Goal: Information Seeking & Learning: Learn about a topic

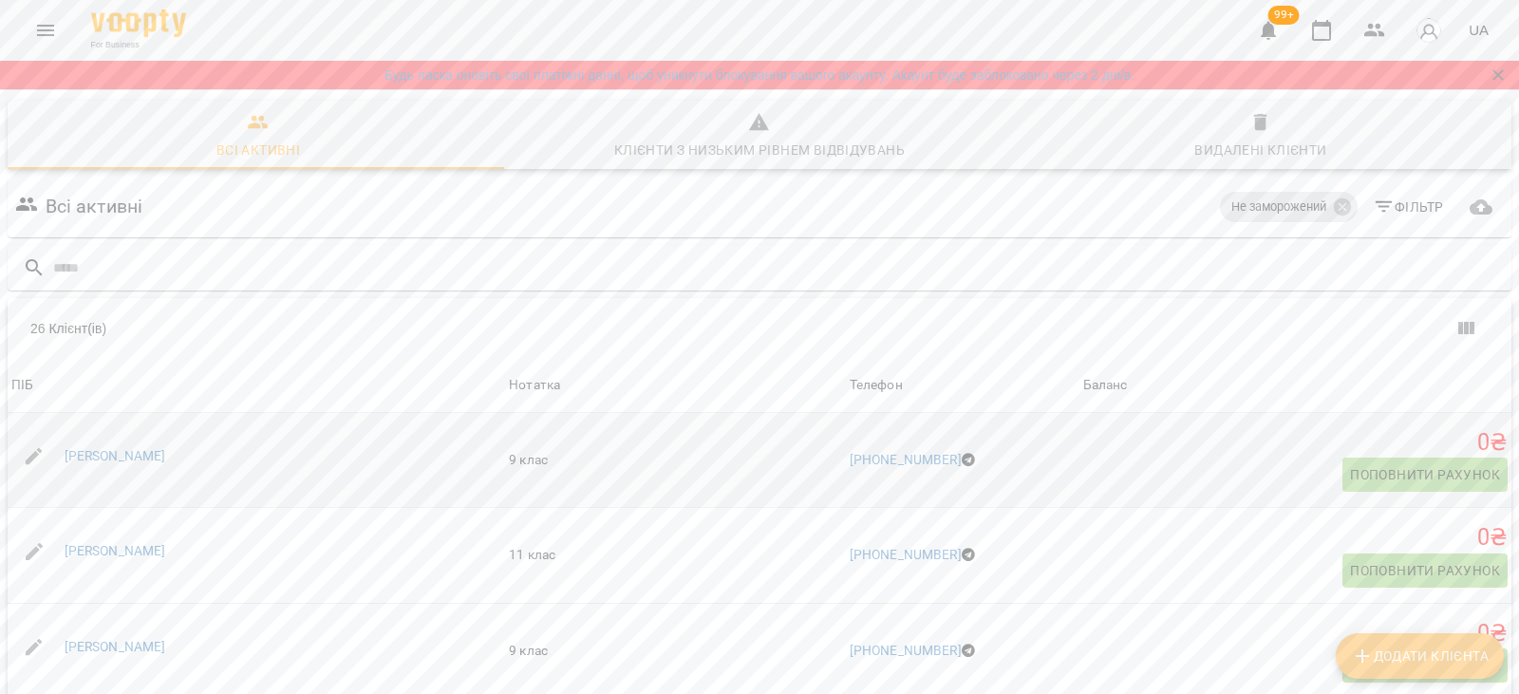
click at [164, 464] on div "Єлизавета Приймак" at bounding box center [115, 456] width 109 height 27
click at [160, 457] on link "[PERSON_NAME]" at bounding box center [116, 455] width 102 height 15
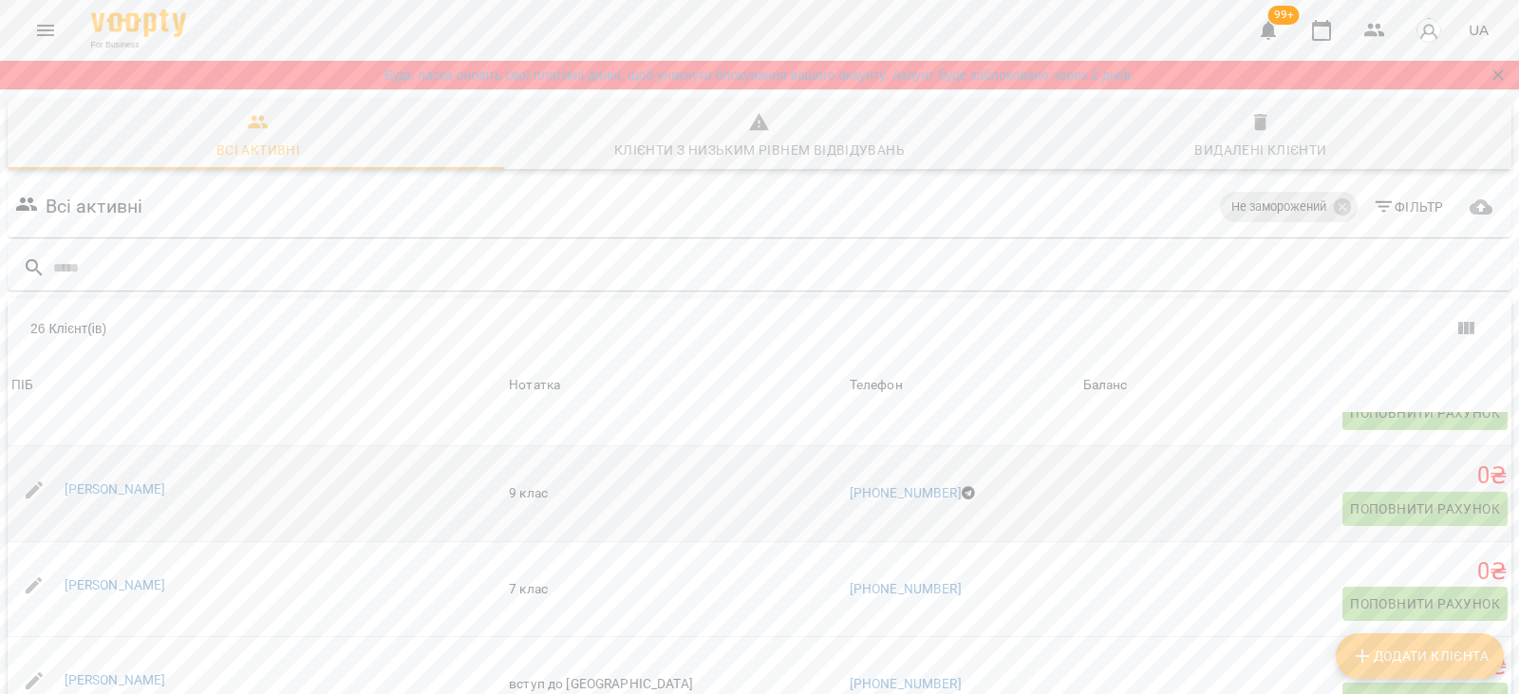
scroll to position [285, 0]
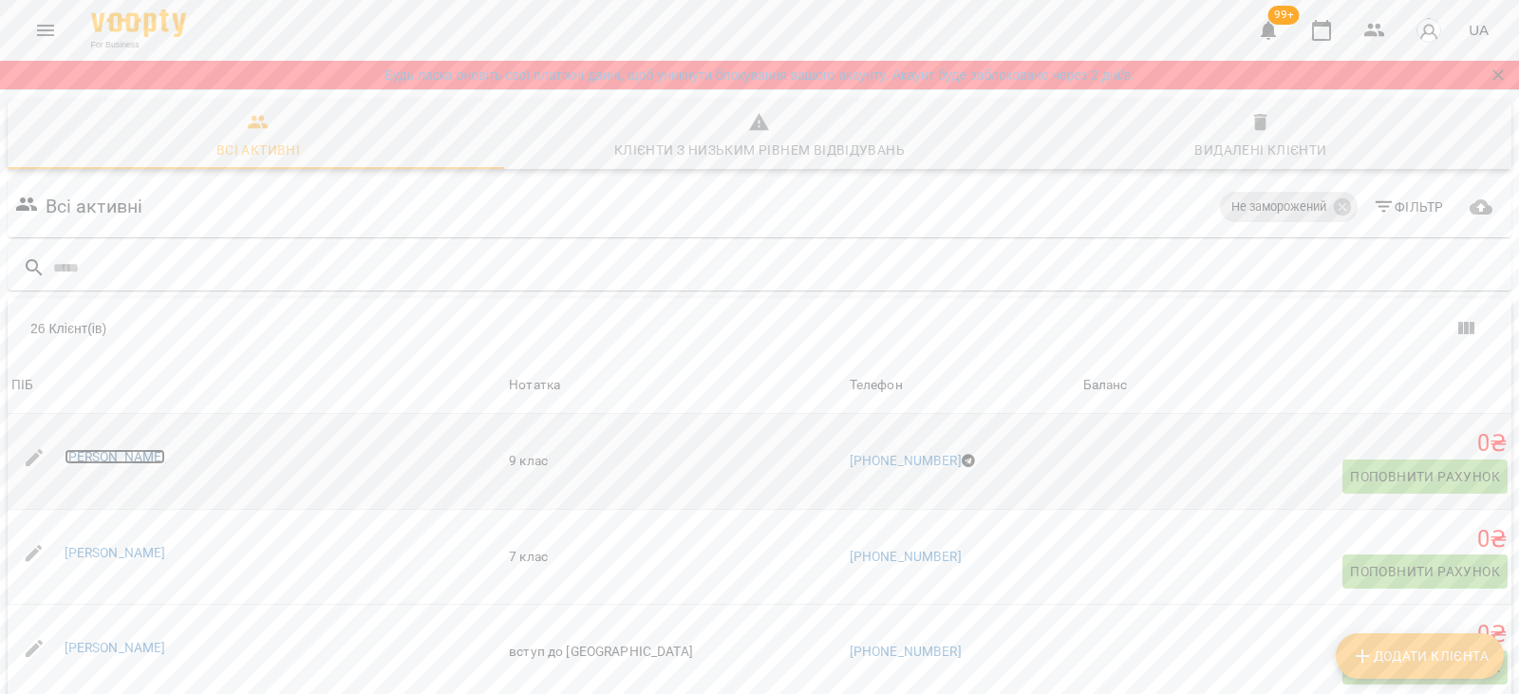
click at [144, 452] on link "Аліса Ковалько" at bounding box center [116, 456] width 102 height 15
click at [143, 651] on link "Анна Благодир" at bounding box center [116, 647] width 102 height 15
click at [133, 555] on link "Анна Горносталь" at bounding box center [116, 553] width 102 height 15
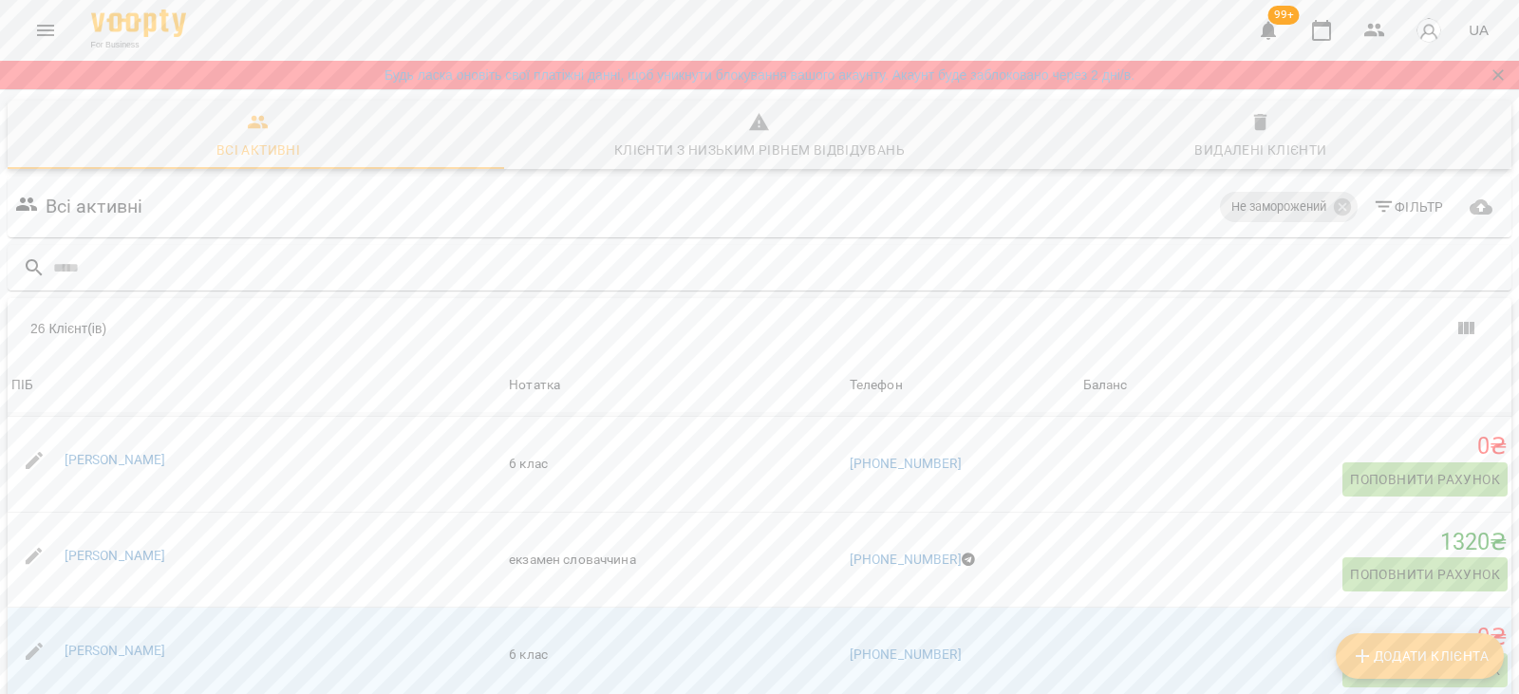
scroll to position [664, 0]
click at [121, 560] on link "Вікторія Павловська" at bounding box center [116, 554] width 102 height 15
click at [103, 647] on link "[PERSON_NAME]" at bounding box center [116, 649] width 102 height 15
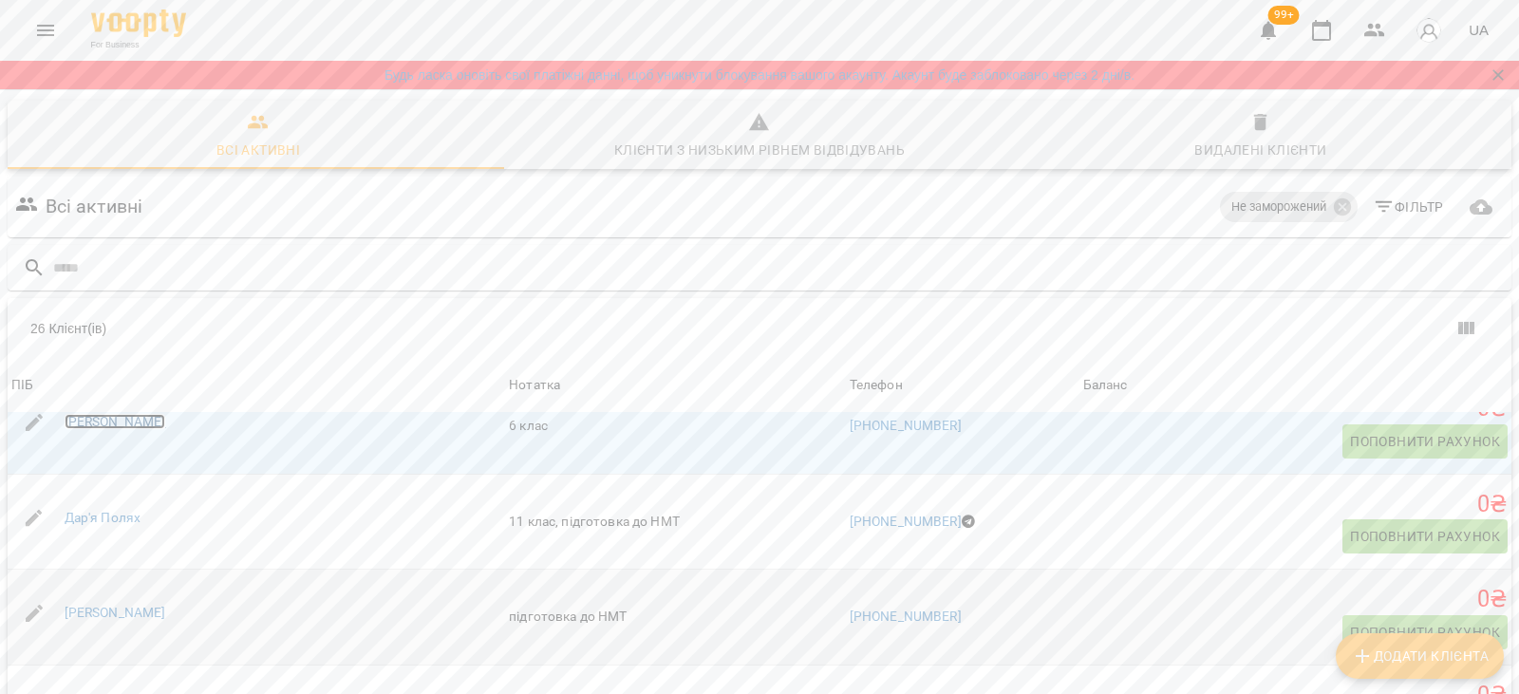
scroll to position [949, 0]
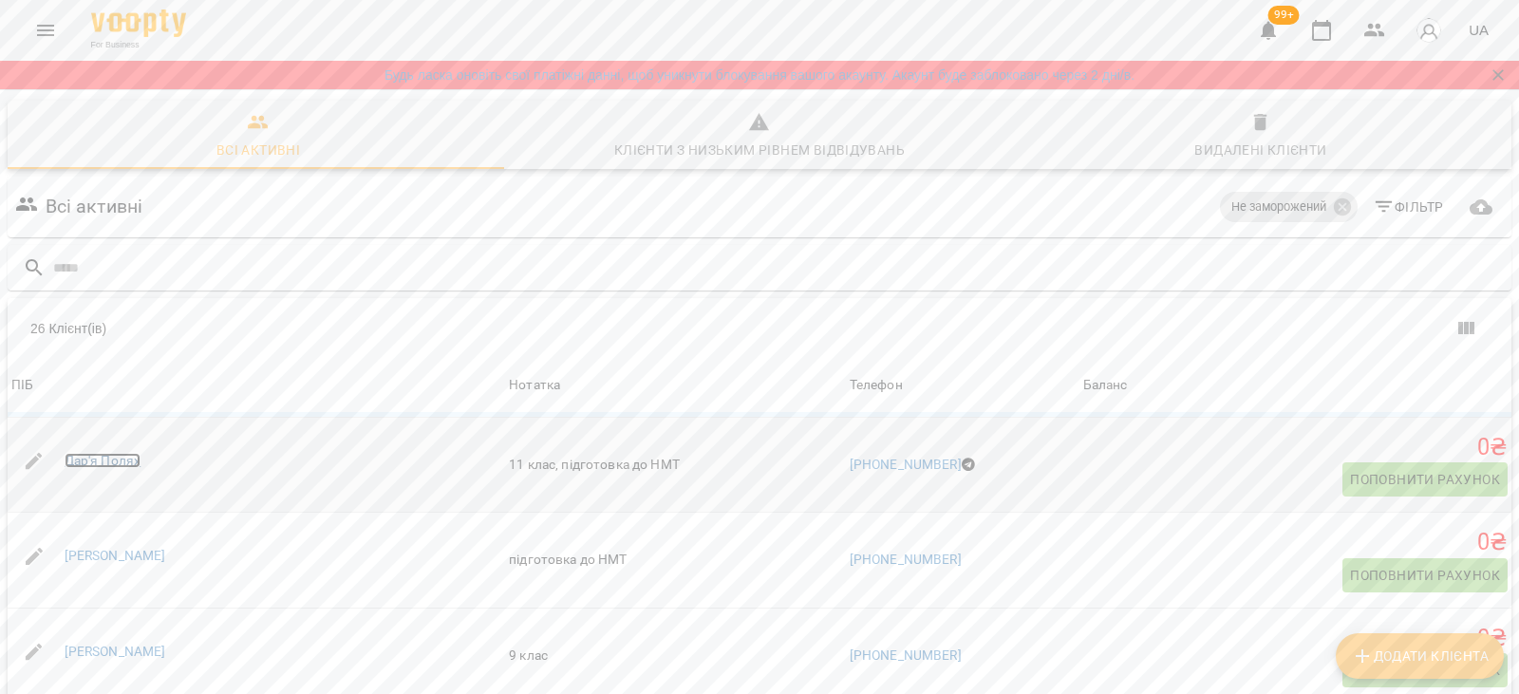
click at [104, 462] on link "Дар'я Полях" at bounding box center [103, 460] width 77 height 15
click at [96, 558] on link "Дарина Мороз" at bounding box center [116, 555] width 102 height 15
click at [99, 647] on link "[PERSON_NAME]" at bounding box center [116, 651] width 102 height 15
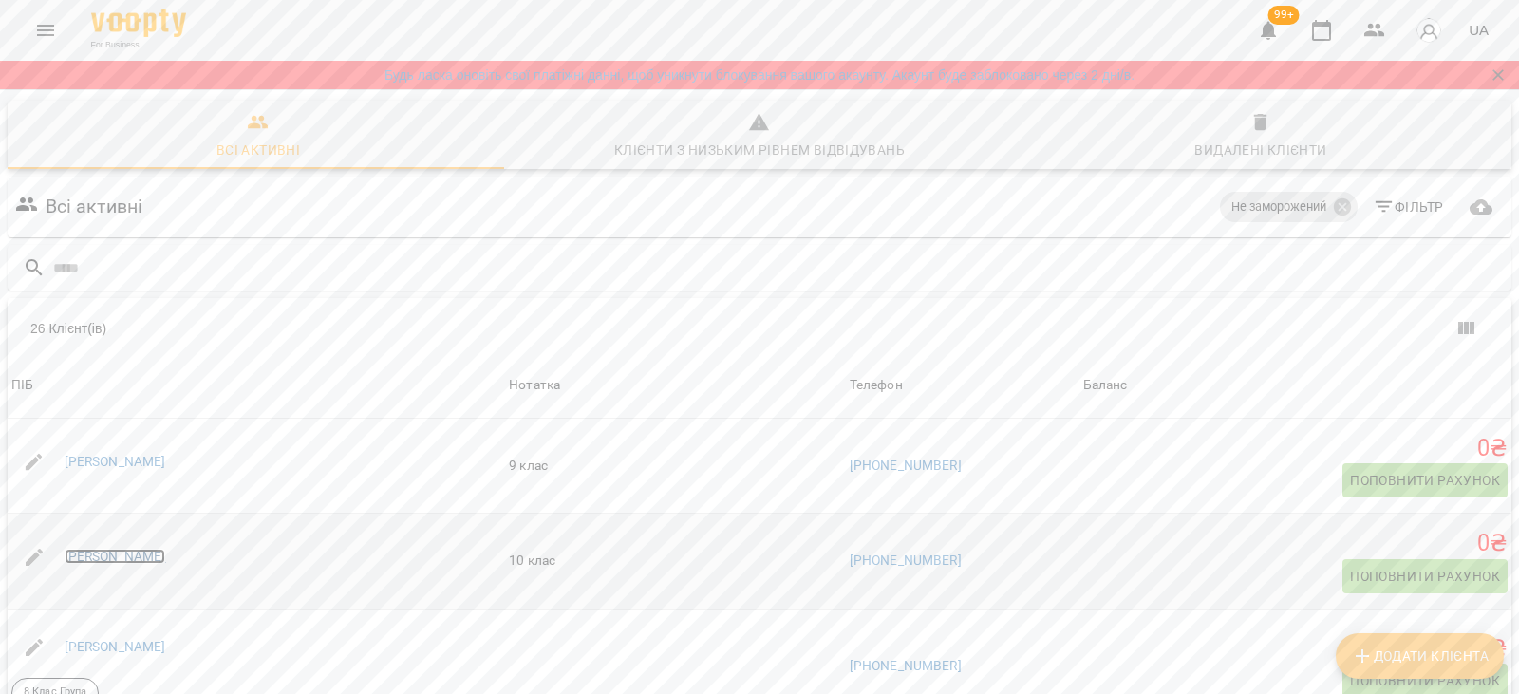
click at [93, 557] on link "Кароліна Гресь" at bounding box center [116, 556] width 102 height 15
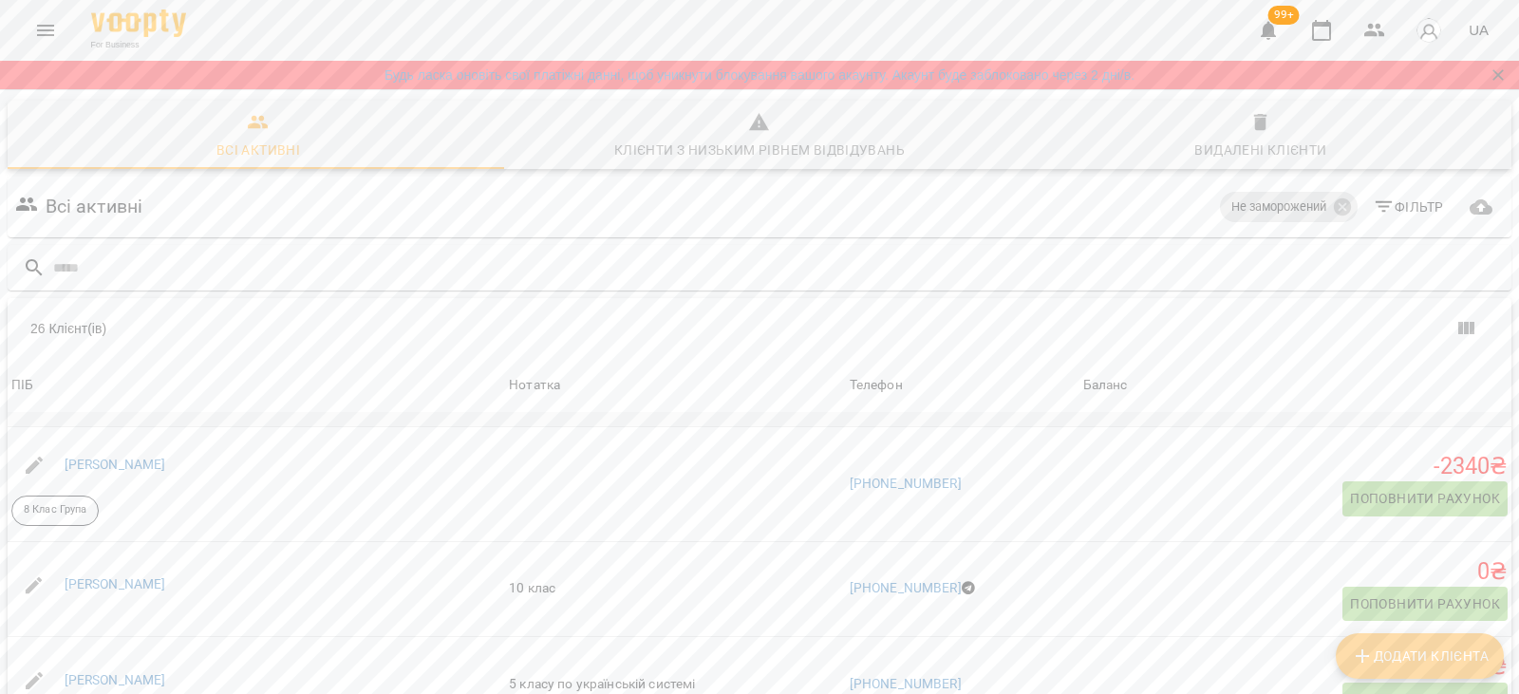
scroll to position [1329, 0]
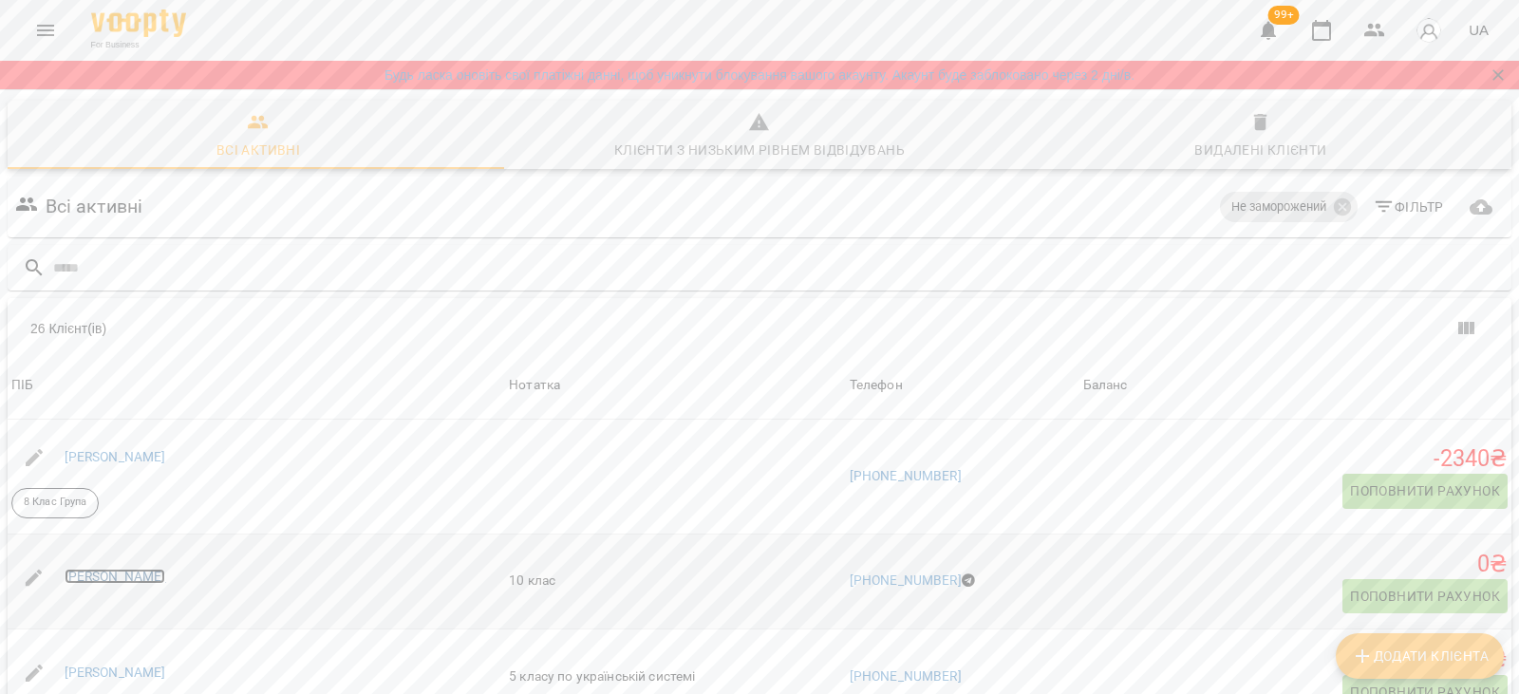
click at [98, 573] on link "Ліса Гончаренко" at bounding box center [116, 576] width 102 height 15
click at [103, 669] on link "[PERSON_NAME]" at bounding box center [116, 671] width 102 height 15
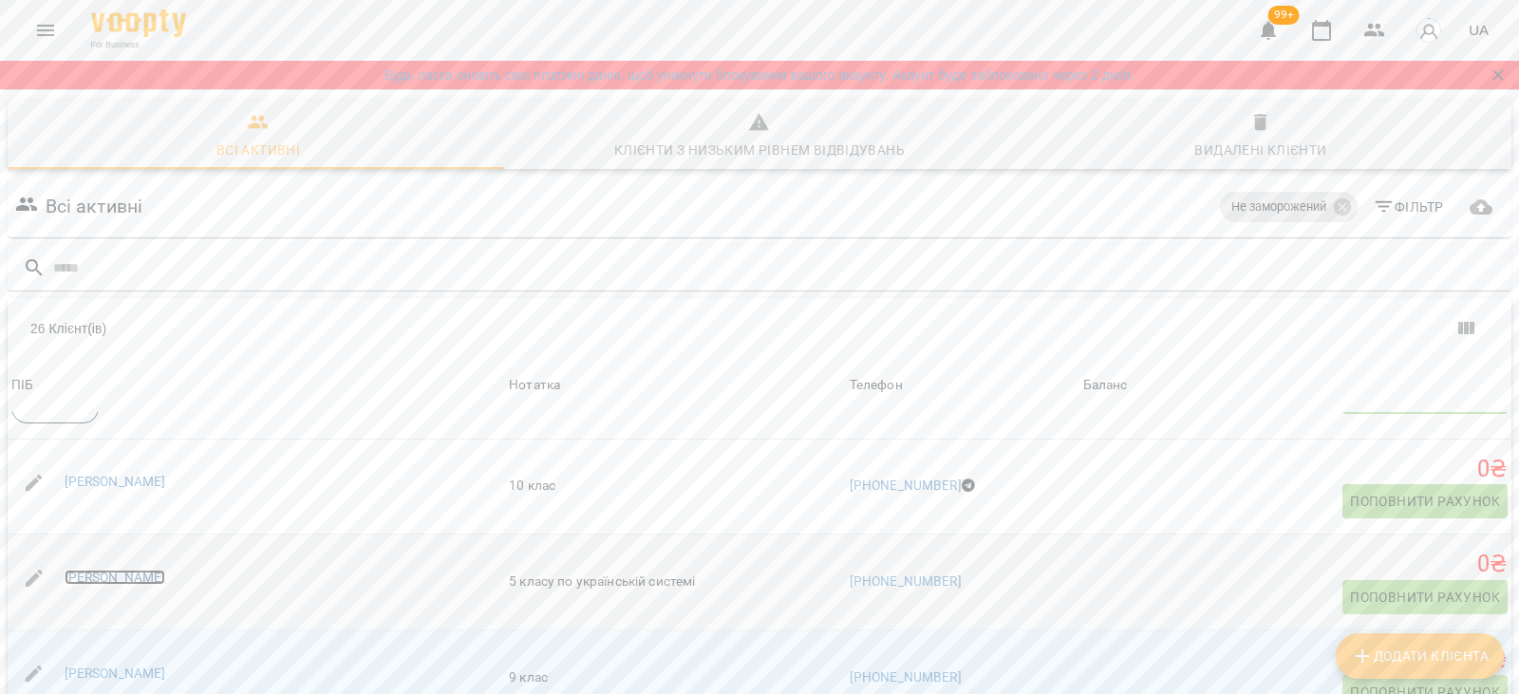
scroll to position [1519, 0]
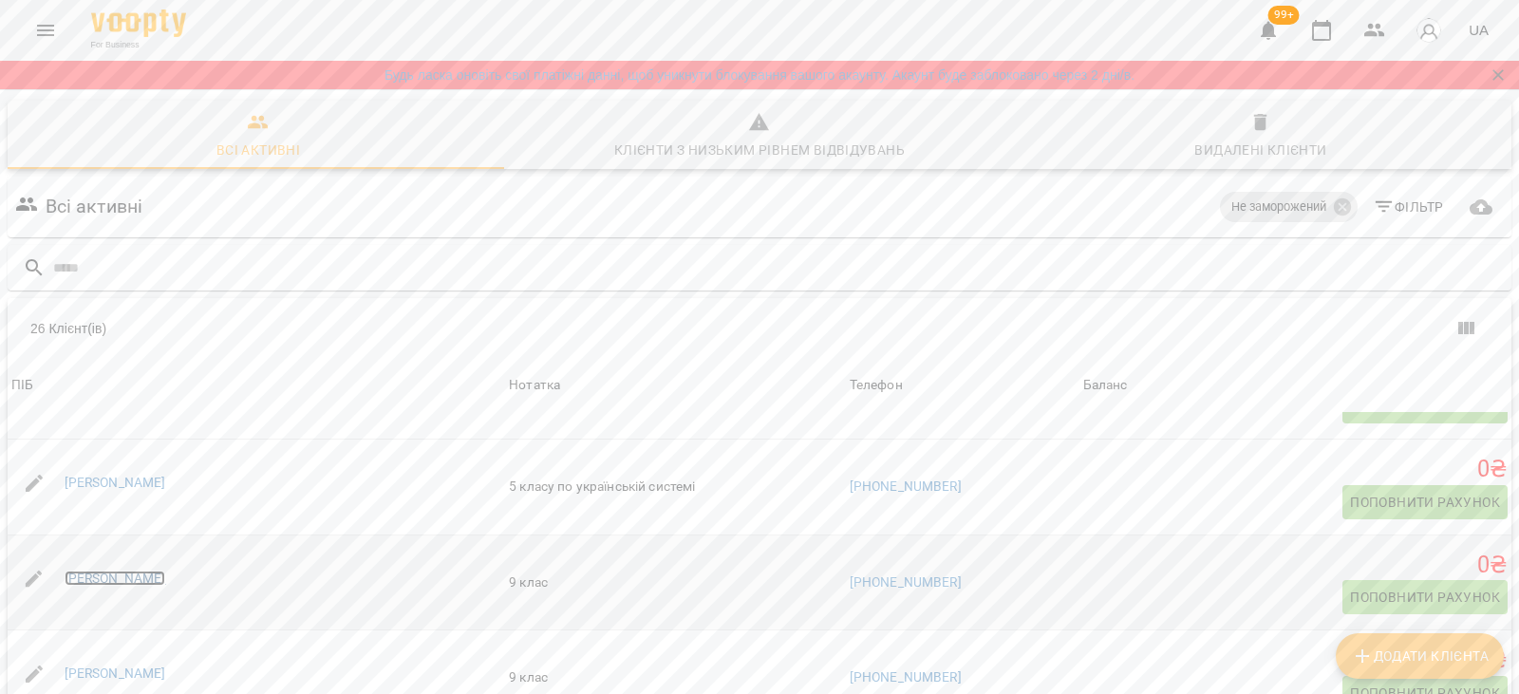
click at [118, 576] on link "[PERSON_NAME]" at bounding box center [116, 577] width 102 height 15
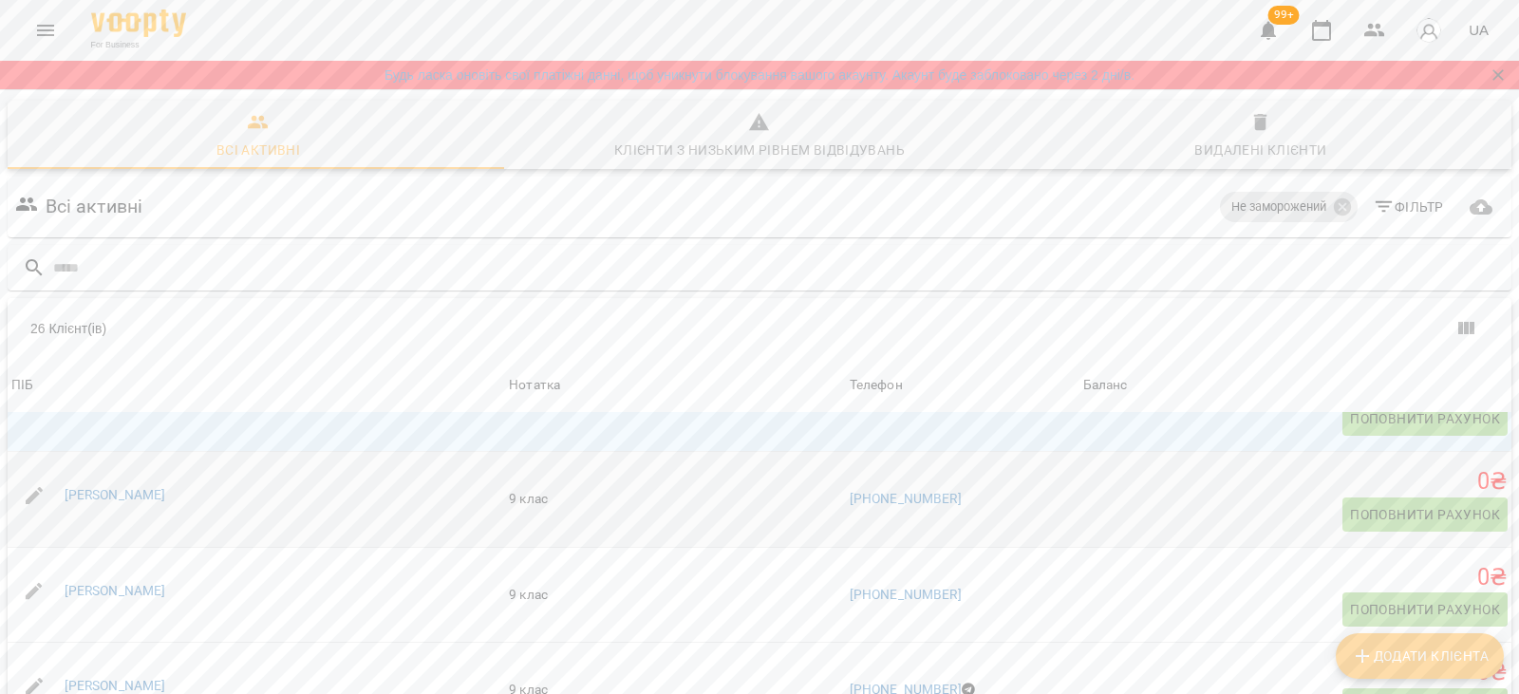
scroll to position [1708, 0]
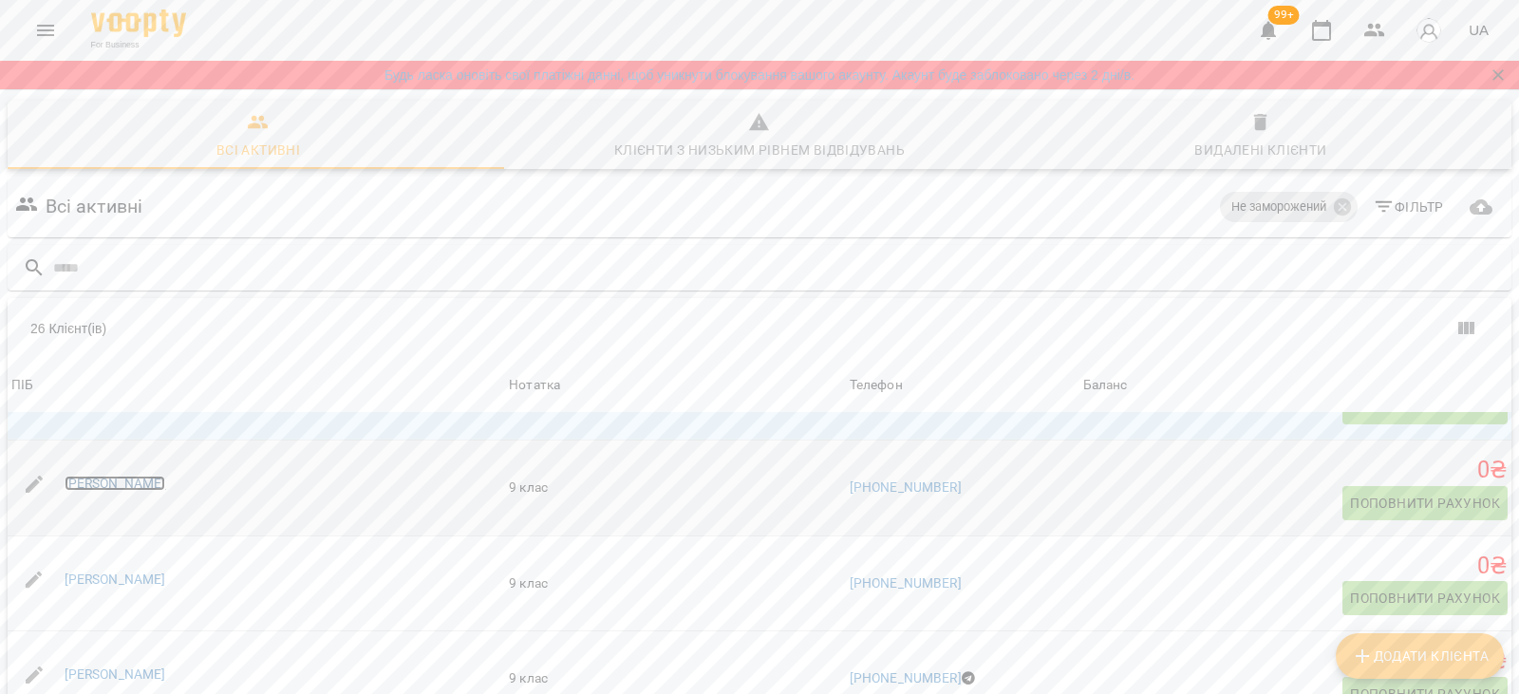
click at [121, 480] on link "Марія Боголюбська" at bounding box center [116, 483] width 102 height 15
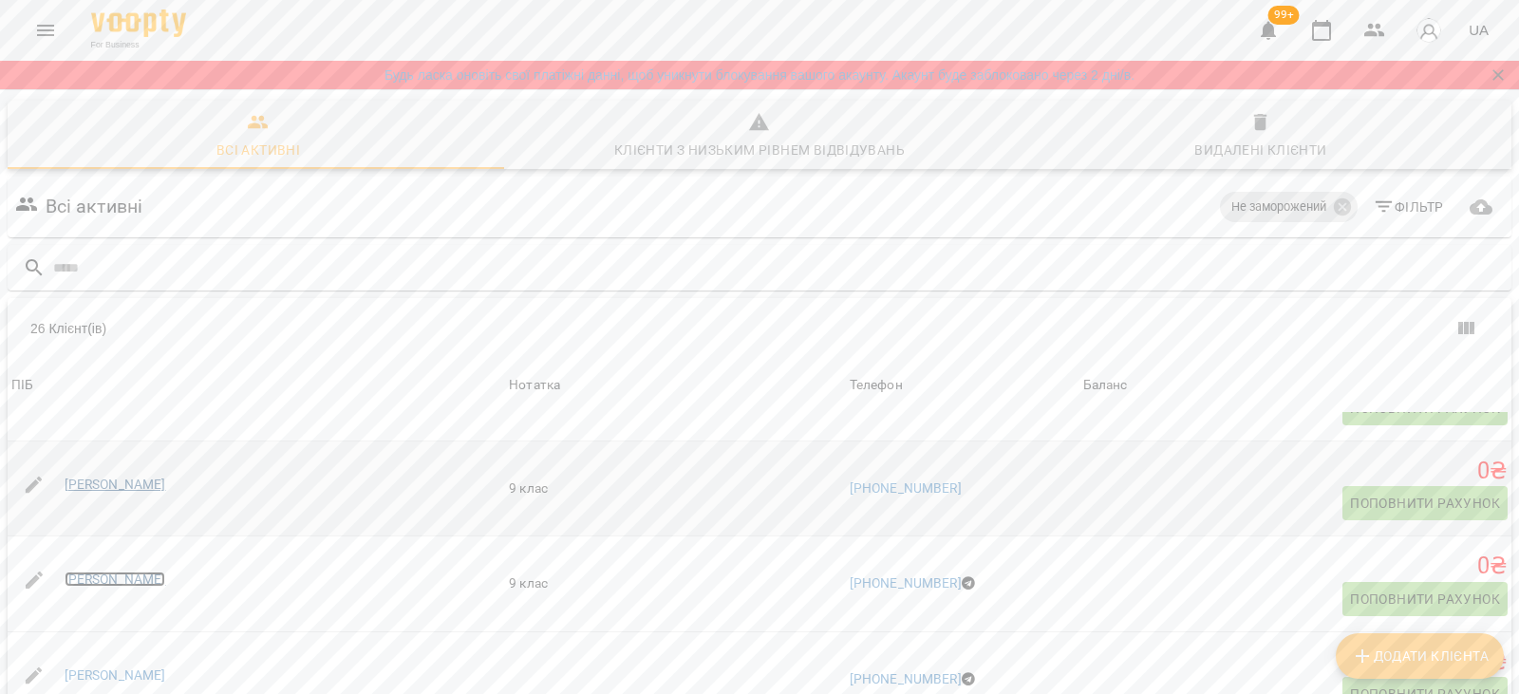
click at [108, 578] on link "Марія Мельниченко" at bounding box center [116, 578] width 102 height 15
click at [108, 578] on link "Петро Донченко" at bounding box center [116, 579] width 102 height 15
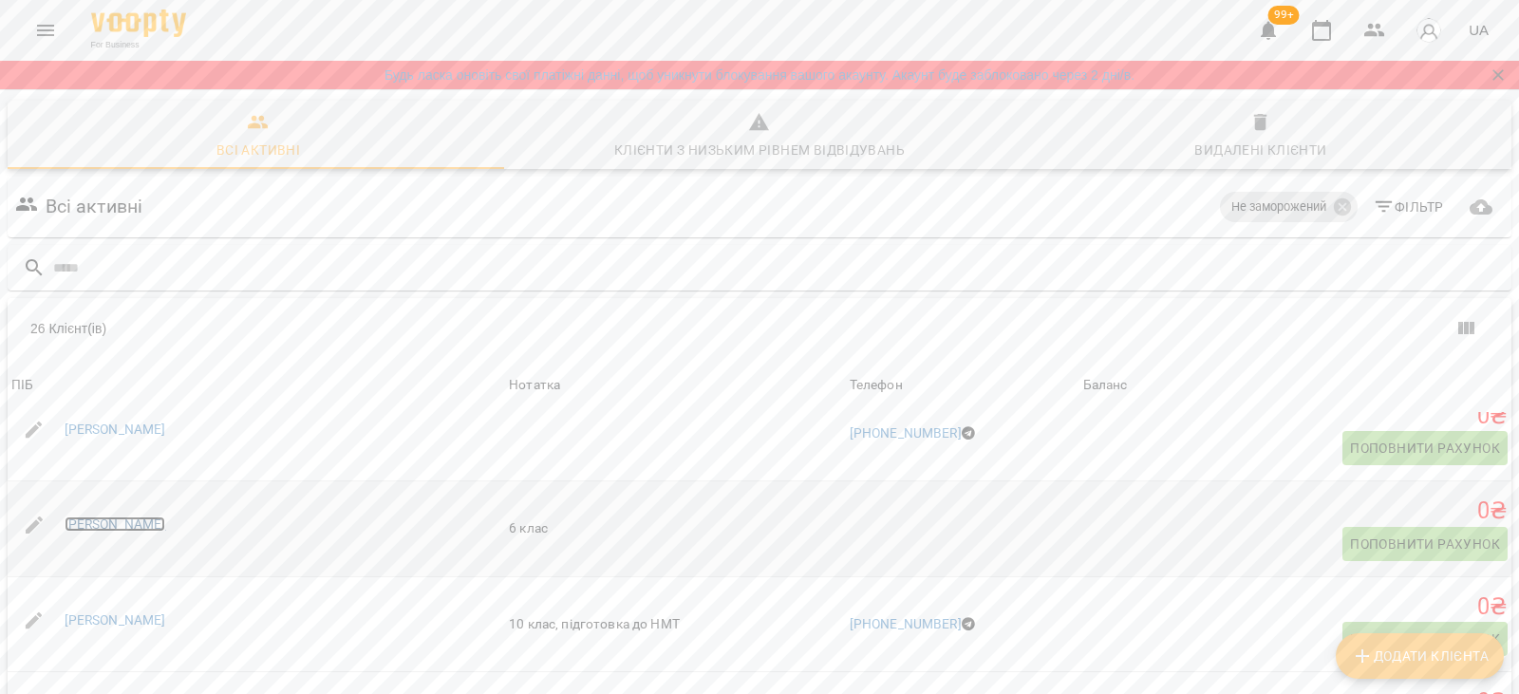
click at [113, 521] on link "Сабріна Кун" at bounding box center [116, 523] width 102 height 15
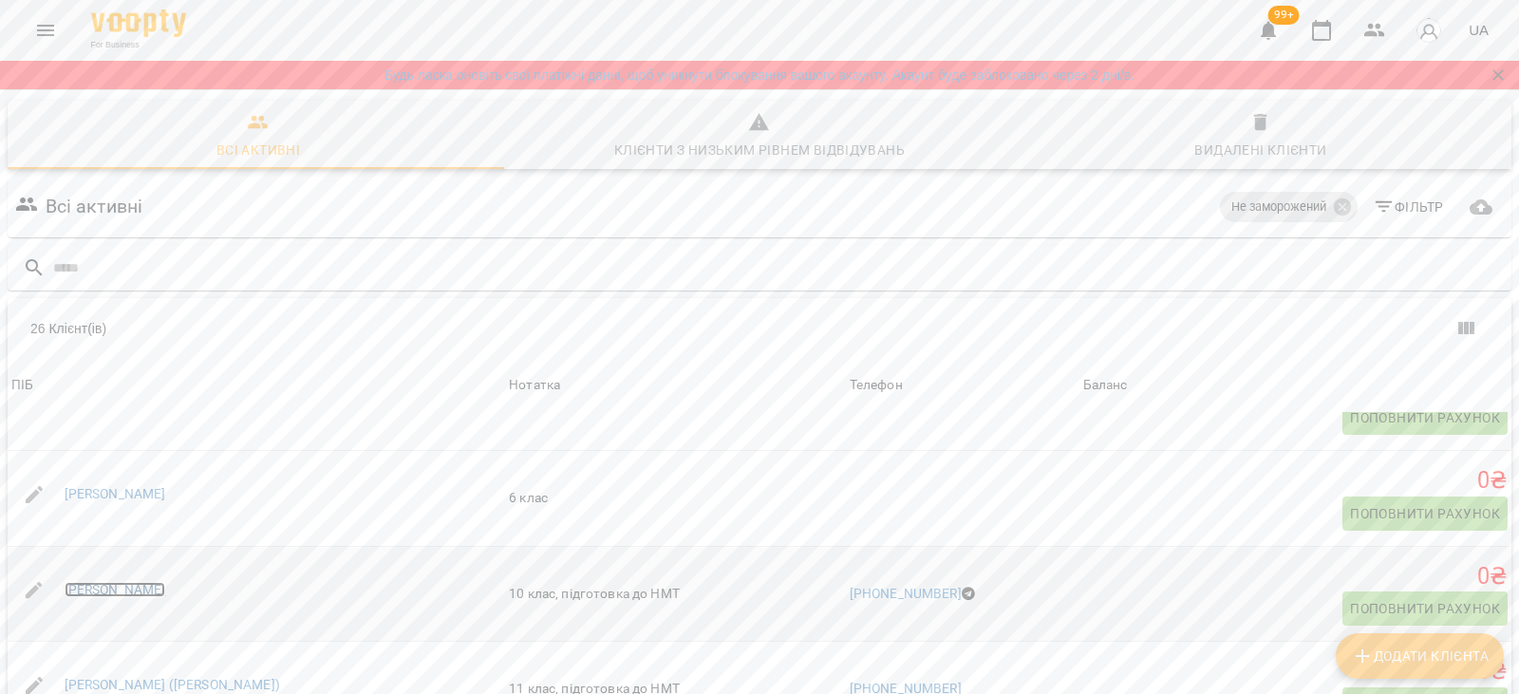
click at [94, 594] on link "Софія Загурська" at bounding box center [116, 589] width 102 height 15
click at [159, 677] on link "Уляна (Ле Тхі Ван Ханг)" at bounding box center [172, 684] width 215 height 15
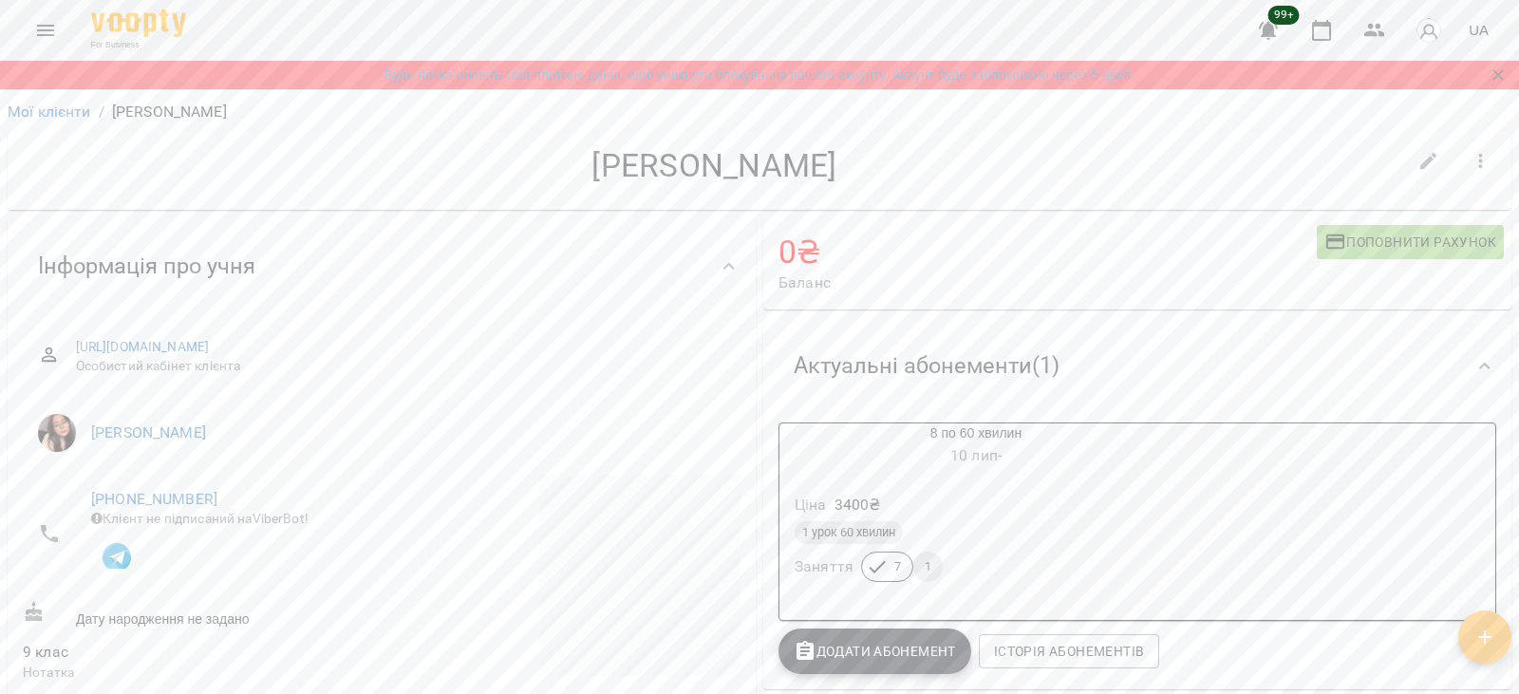
click at [590, 263] on div "Інформація про учня" at bounding box center [364, 266] width 683 height 60
